Goal: Obtain resource: Obtain resource

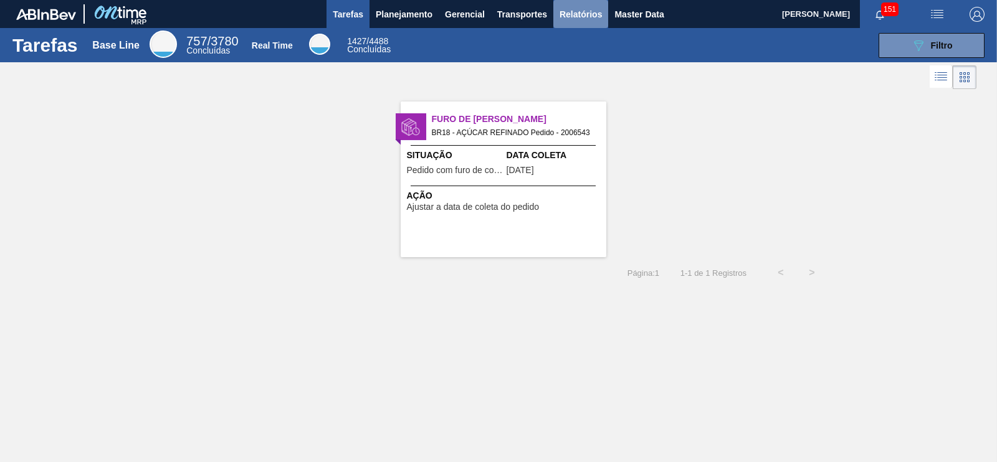
click at [596, 17] on span "Relatórios" at bounding box center [581, 14] width 42 height 15
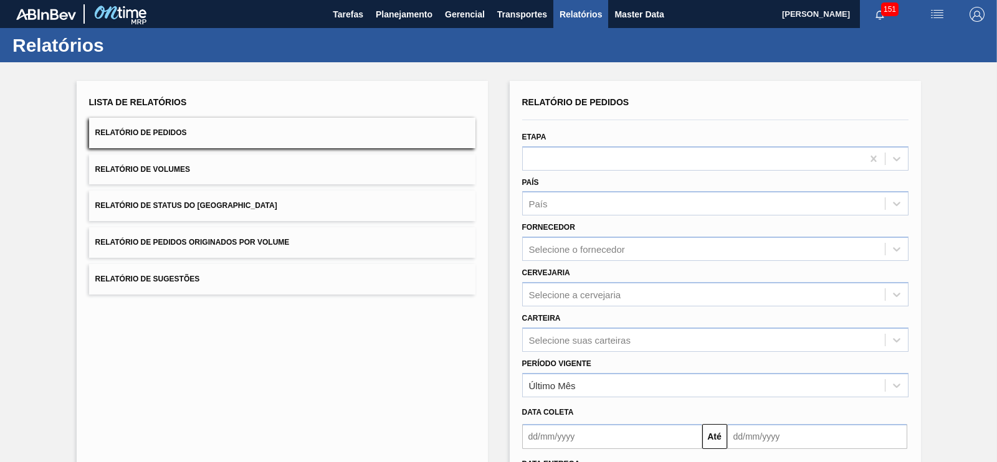
click at [286, 247] on button "Relatório de Pedidos Originados por Volume" at bounding box center [282, 242] width 386 height 31
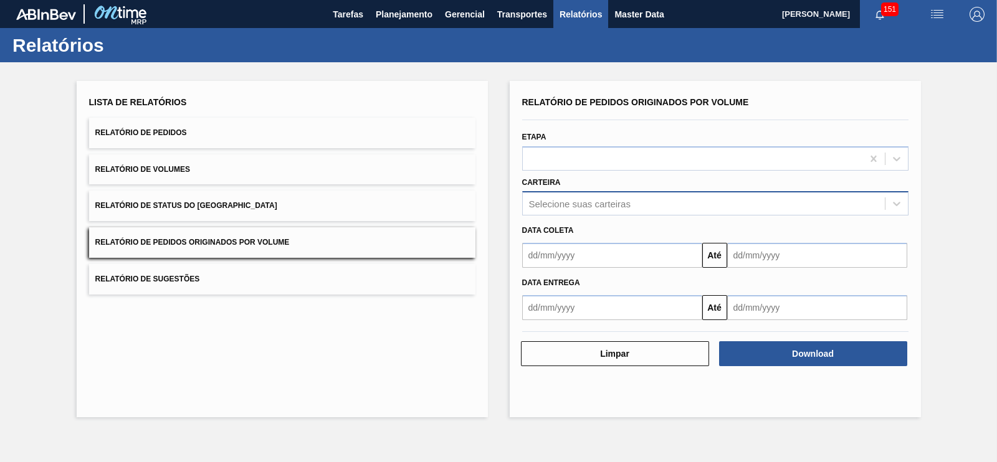
click at [570, 204] on div "Selecione suas carteiras" at bounding box center [580, 204] width 102 height 11
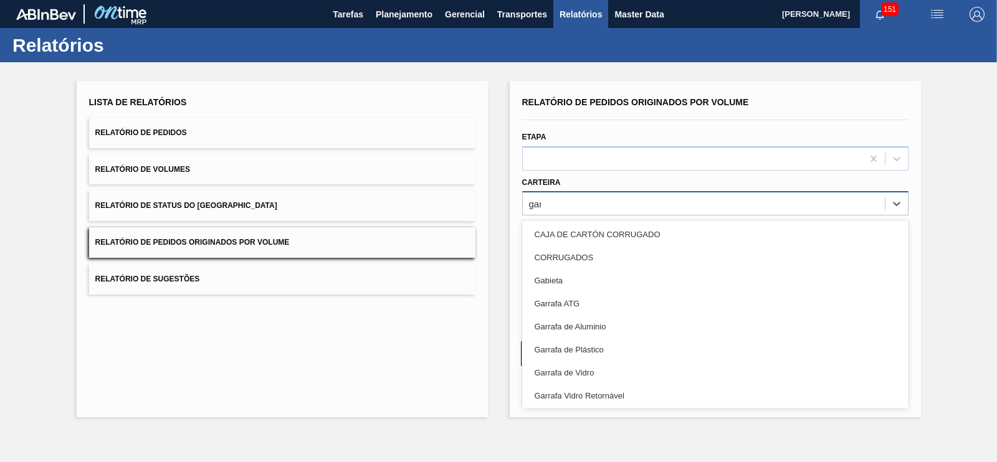
type input "garr"
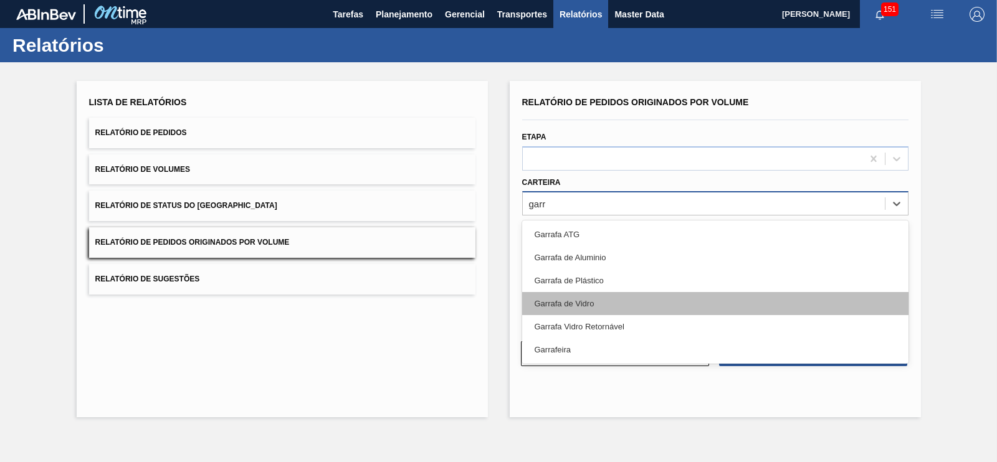
click at [564, 303] on div "Garrafa de Vidro" at bounding box center [715, 303] width 386 height 23
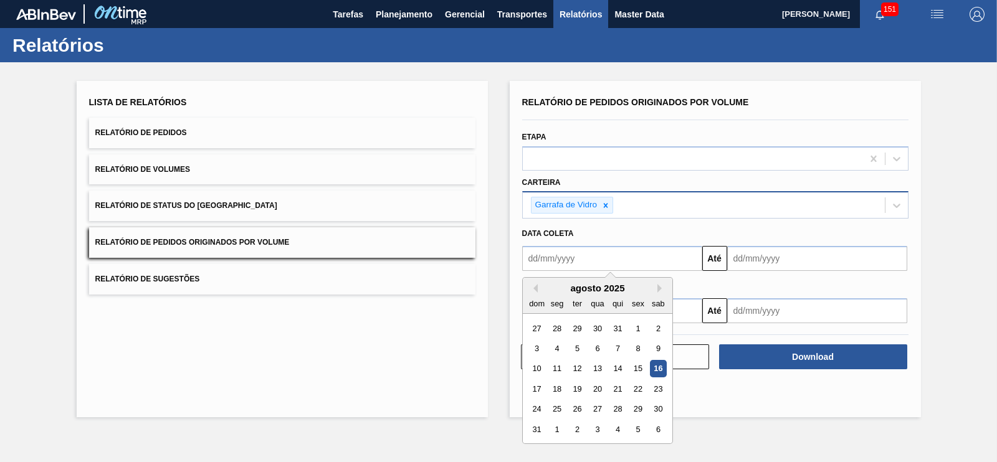
click at [570, 255] on input "text" at bounding box center [612, 258] width 180 height 25
click at [630, 328] on div "1" at bounding box center [637, 328] width 17 height 17
type input "[DATE]"
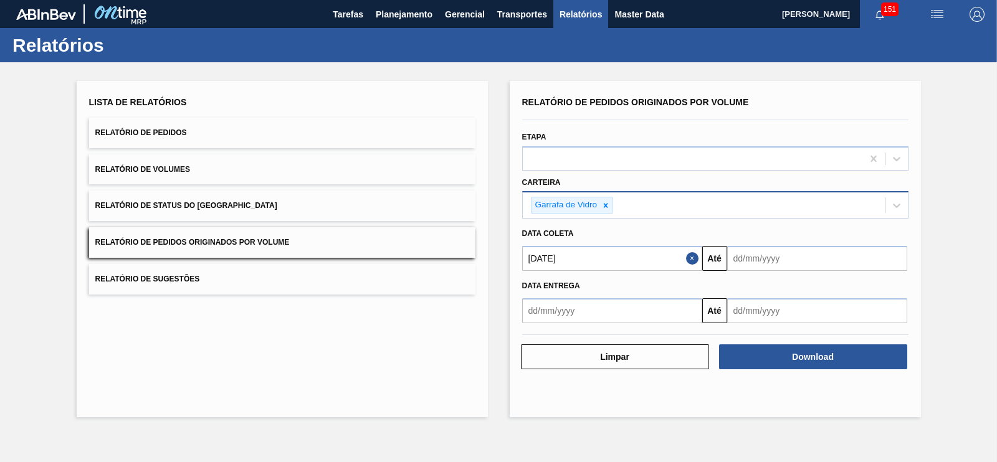
click at [780, 272] on div "Data entrega Até" at bounding box center [715, 297] width 396 height 52
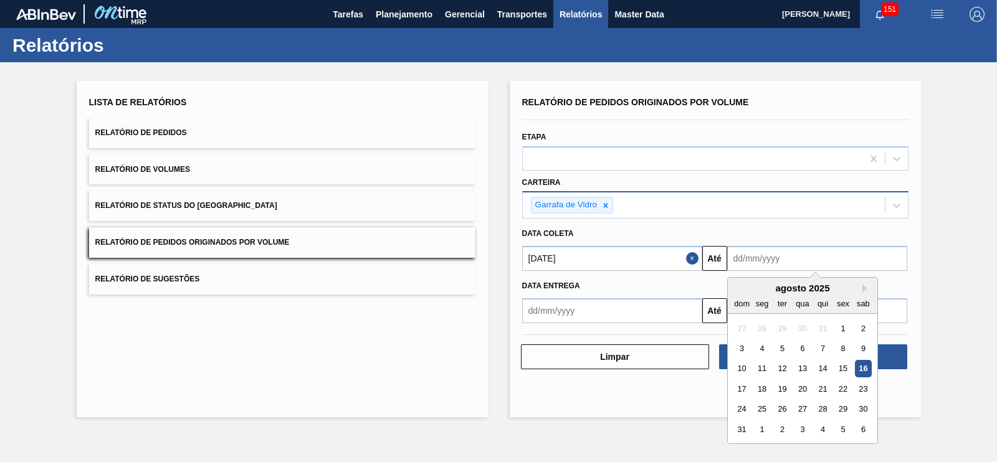
click at [771, 262] on input "text" at bounding box center [817, 258] width 180 height 25
click at [742, 426] on div "31" at bounding box center [741, 429] width 17 height 17
type input "[DATE]"
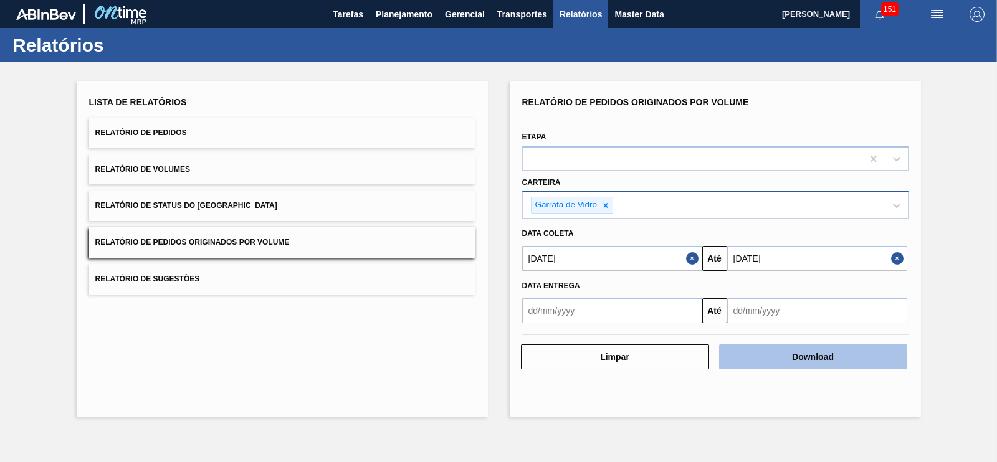
click at [823, 358] on button "Download" at bounding box center [813, 357] width 188 height 25
